Goal: Navigation & Orientation: Find specific page/section

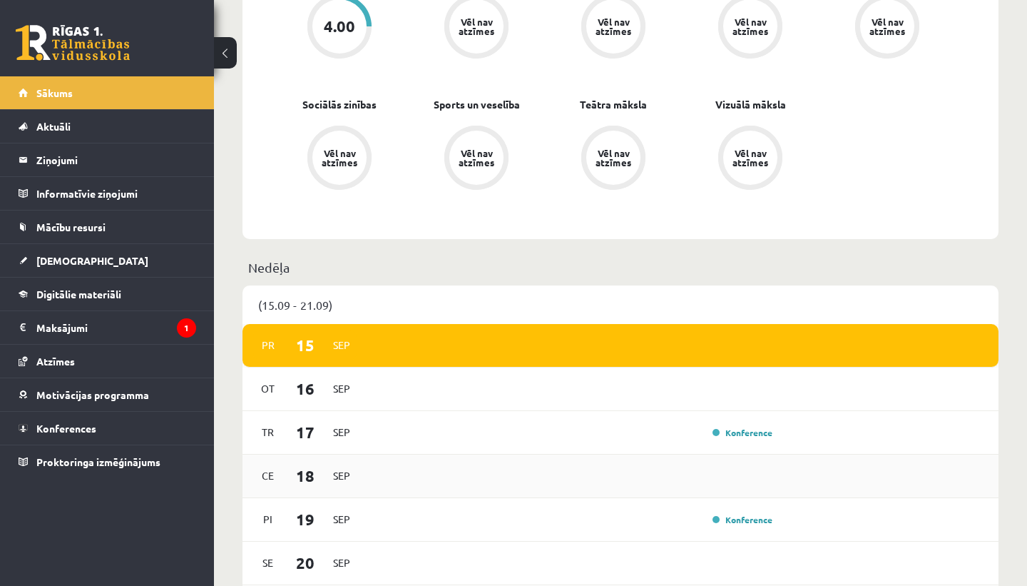
scroll to position [723, 0]
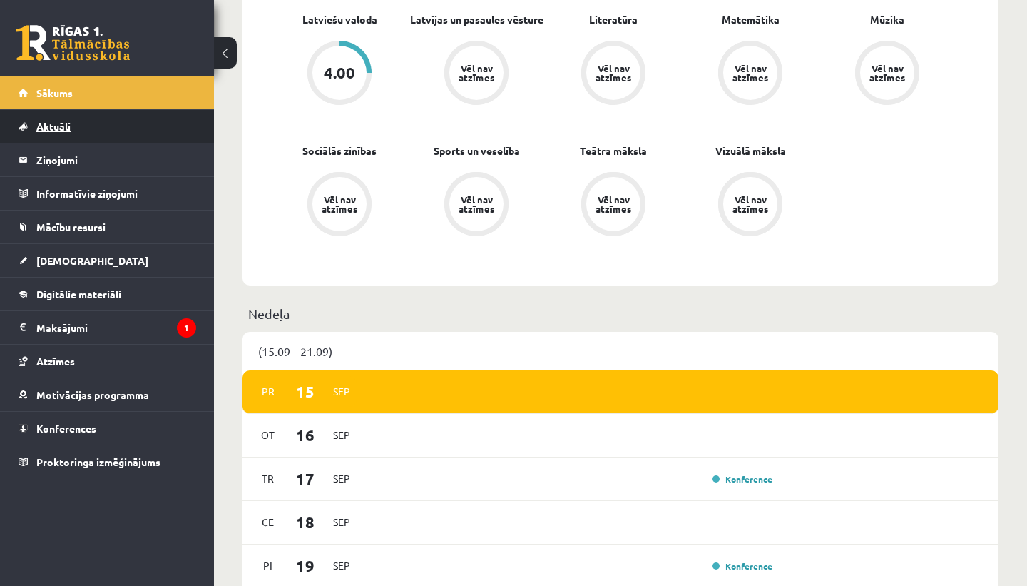
click at [118, 126] on link "Aktuāli" at bounding box center [108, 126] width 178 height 33
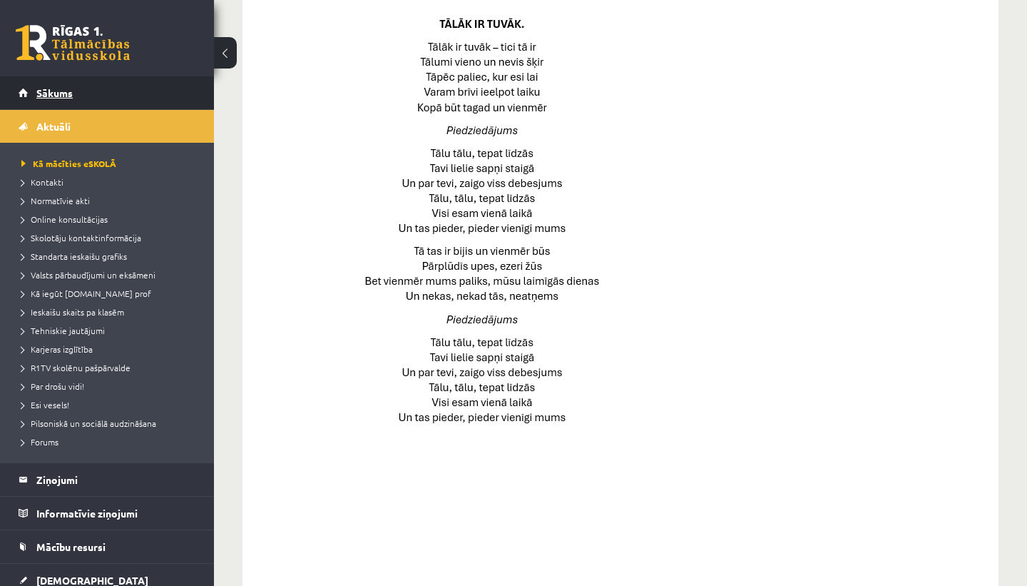
click at [104, 92] on link "Sākums" at bounding box center [108, 92] width 178 height 33
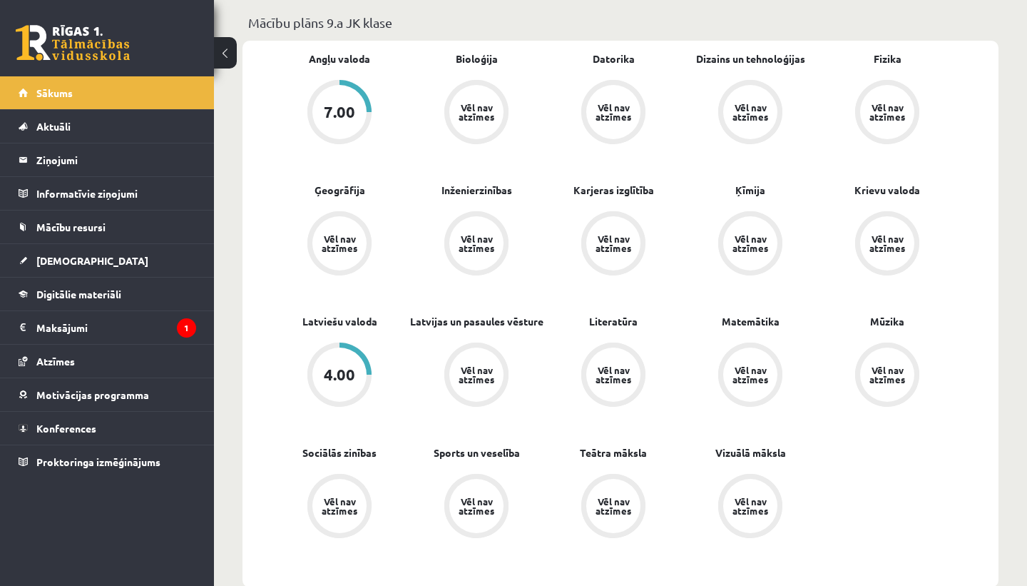
scroll to position [418, 0]
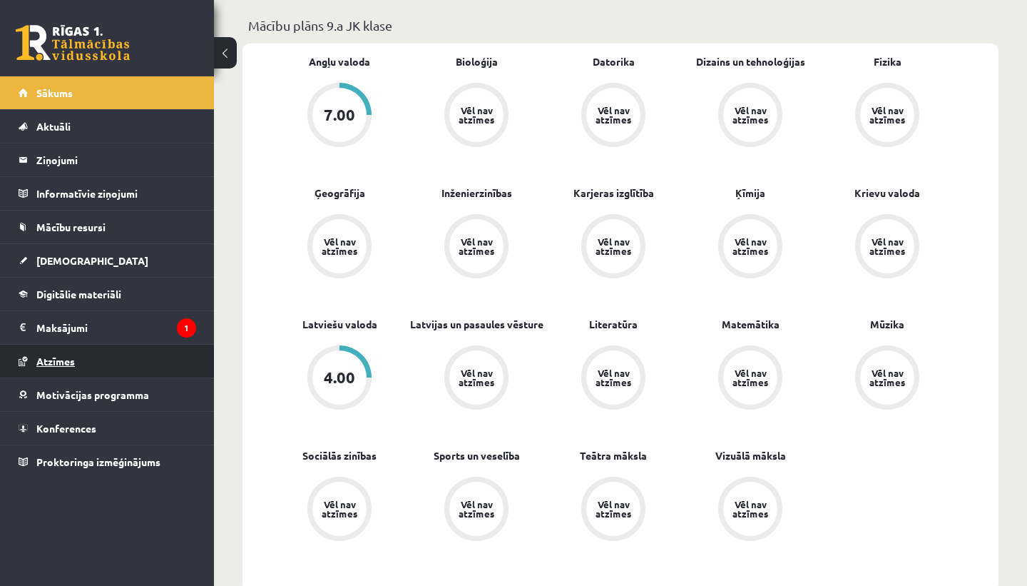
click at [105, 361] on link "Atzīmes" at bounding box center [108, 361] width 178 height 33
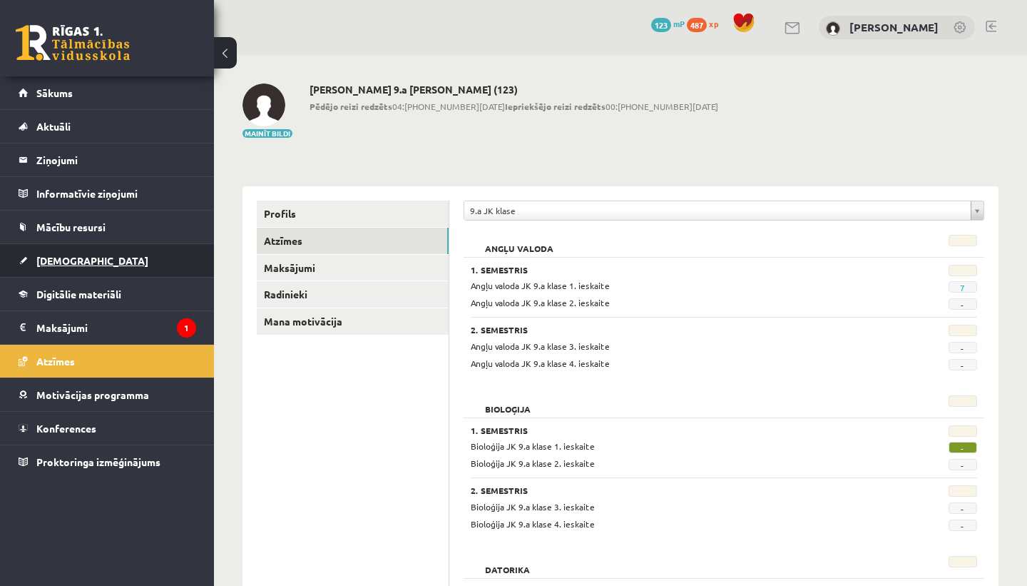
click at [85, 260] on link "[DEMOGRAPHIC_DATA]" at bounding box center [108, 260] width 178 height 33
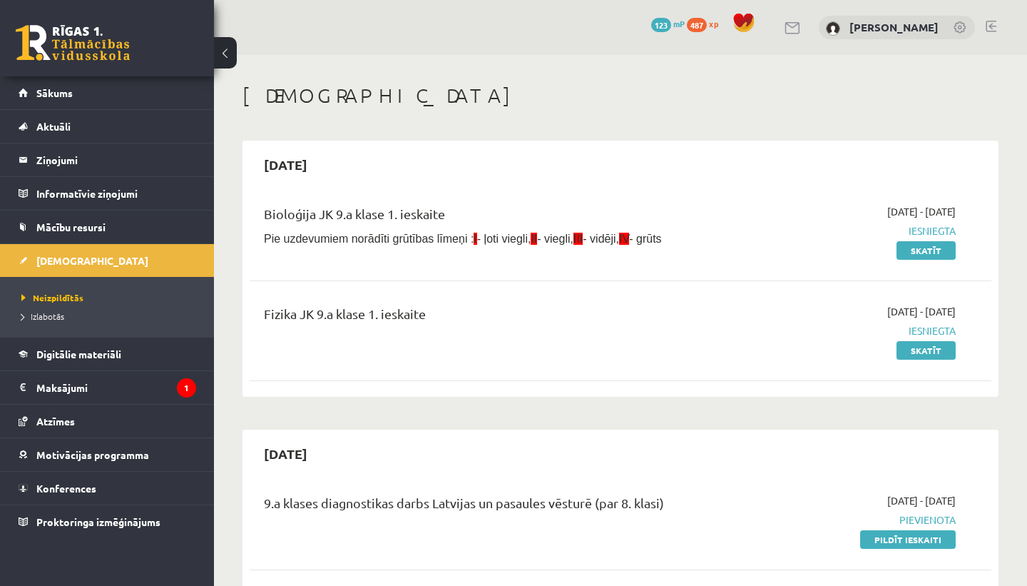
scroll to position [45, 0]
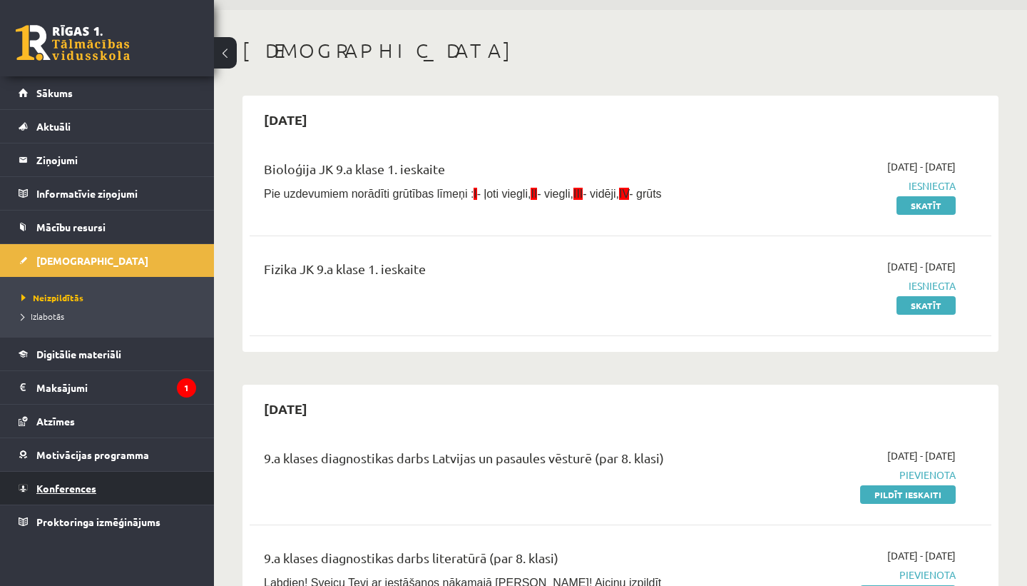
click at [85, 486] on span "Konferences" at bounding box center [66, 487] width 60 height 13
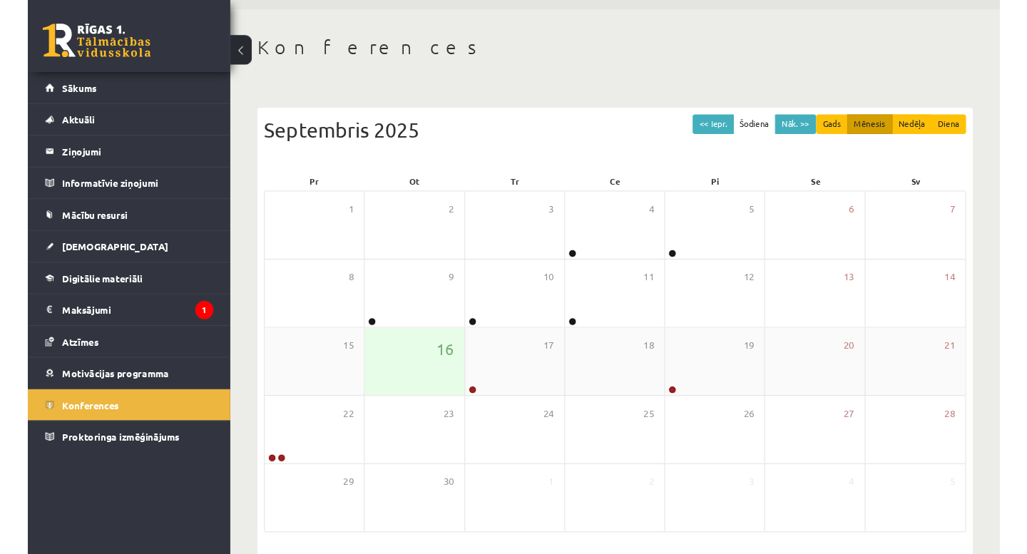
scroll to position [64, 0]
